Goal: Find specific page/section: Find specific page/section

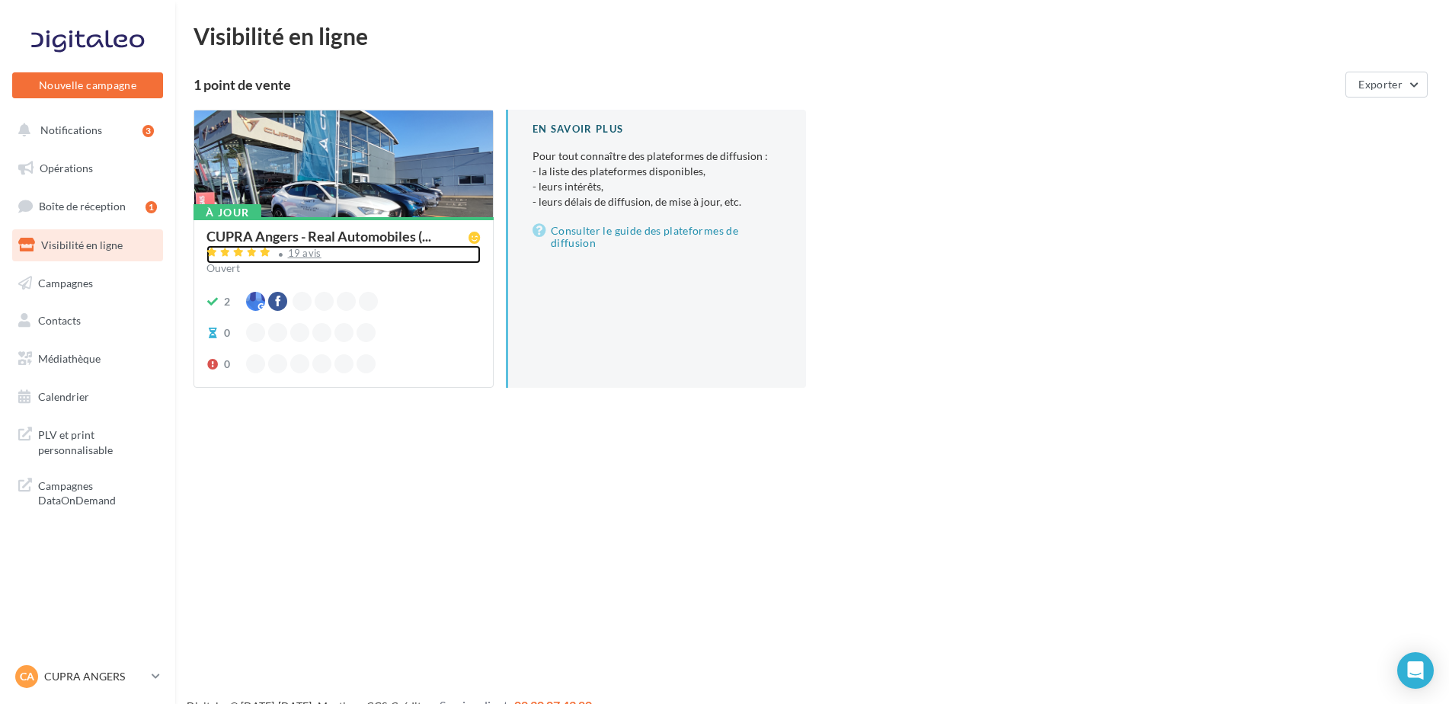
click at [298, 248] on div "19 avis" at bounding box center [305, 253] width 34 height 10
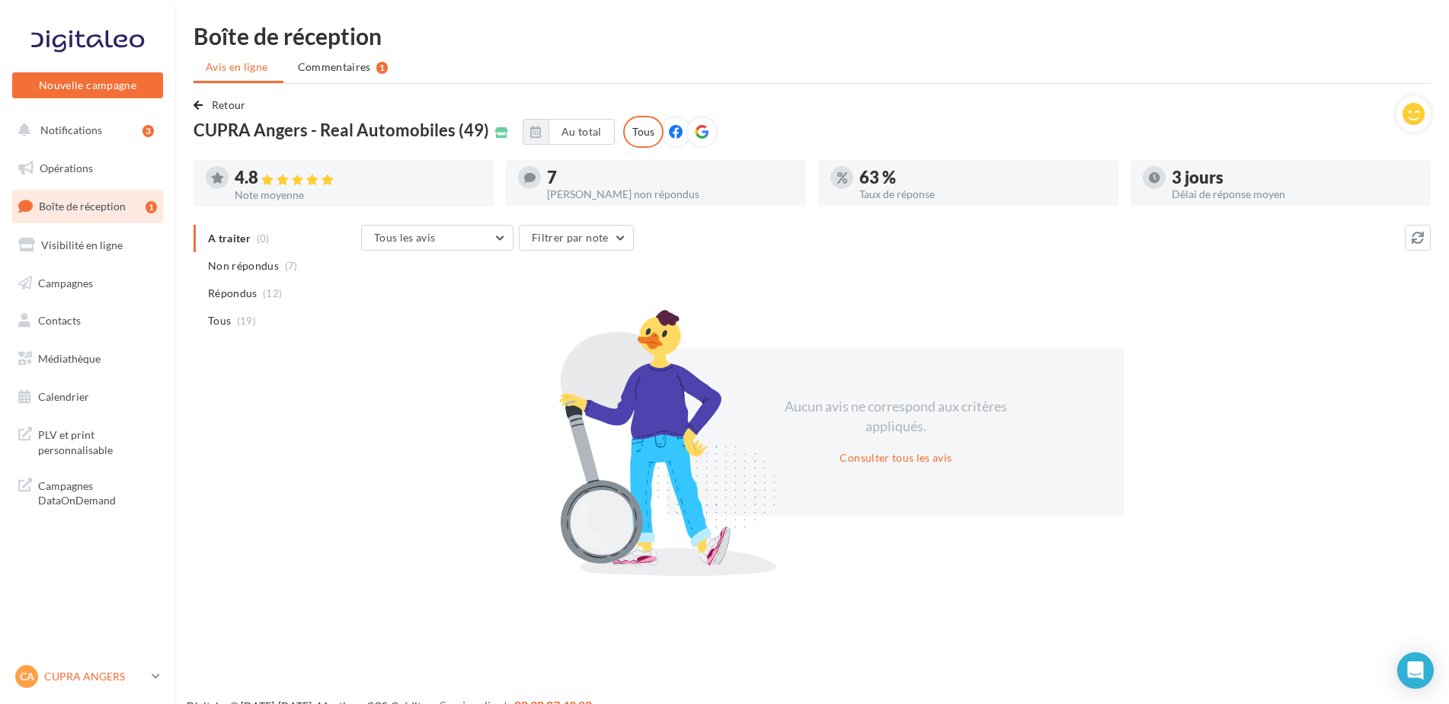
click at [77, 674] on p "CUPRA ANGERS" at bounding box center [94, 676] width 101 height 15
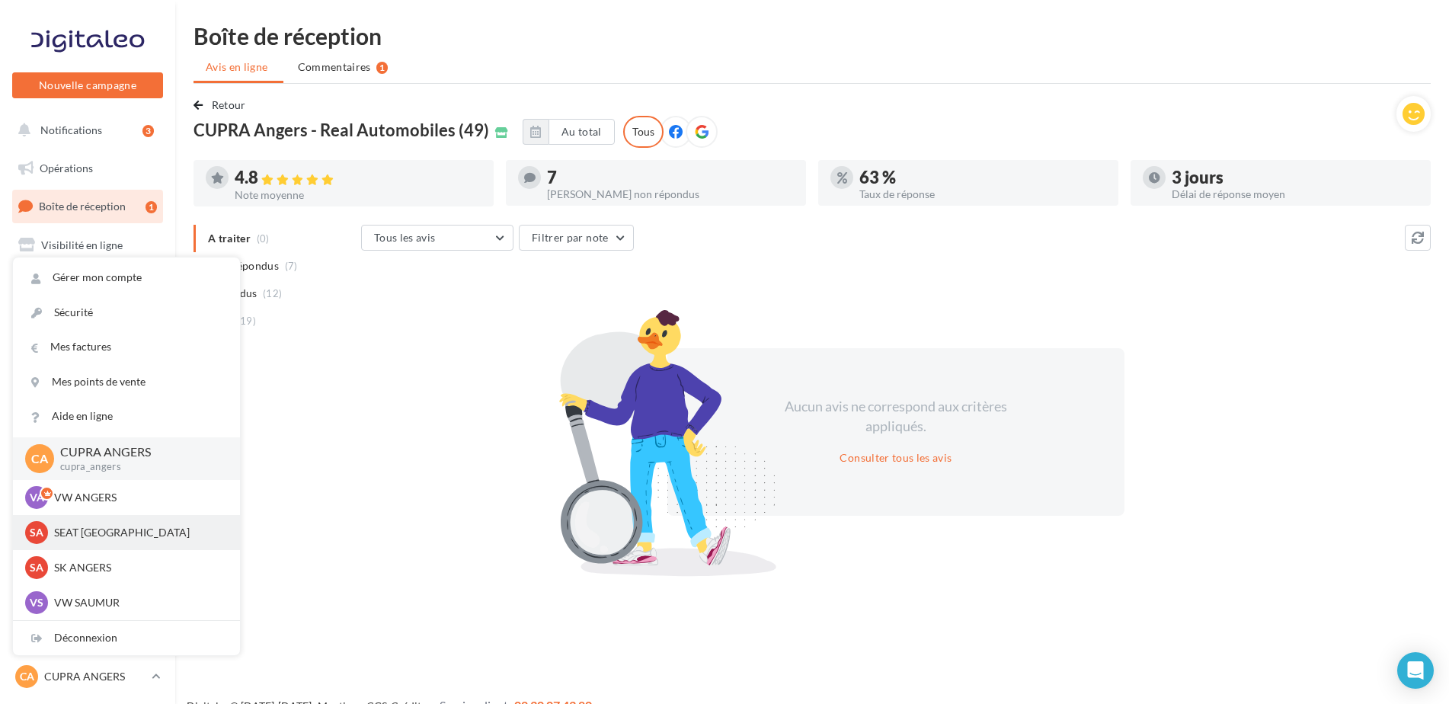
click at [79, 520] on div "SA SEAT ANGERS SEAT-ANGERS" at bounding box center [126, 532] width 227 height 35
click at [124, 540] on p "SEAT ANGERS" at bounding box center [138, 532] width 168 height 15
